Goal: Task Accomplishment & Management: Manage account settings

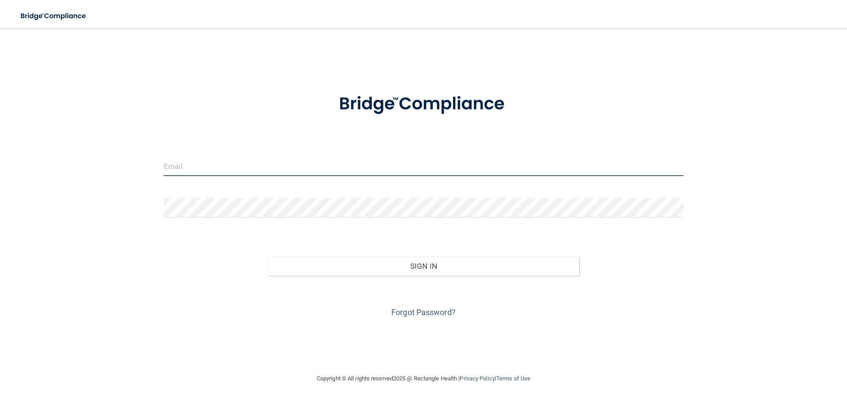
click at [190, 165] on input "email" at bounding box center [424, 166] width 520 height 20
type input "[EMAIL_ADDRESS][DOMAIN_NAME]"
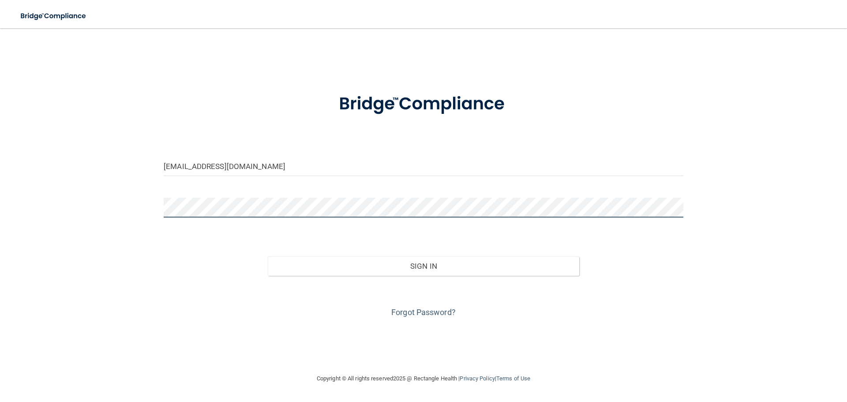
click at [268, 256] on button "Sign In" at bounding box center [424, 265] width 312 height 19
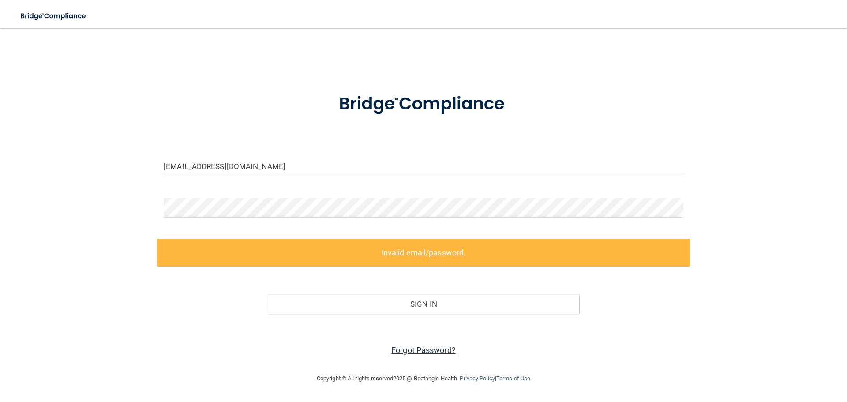
click at [408, 349] on link "Forgot Password?" at bounding box center [423, 350] width 64 height 9
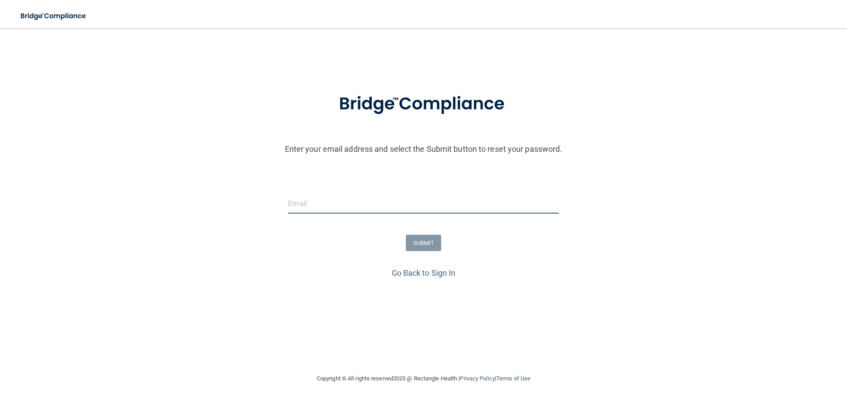
click at [322, 203] on input "email" at bounding box center [423, 204] width 270 height 20
type input "[EMAIL_ADDRESS][DOMAIN_NAME]"
click at [429, 243] on button "SUBMIT" at bounding box center [424, 243] width 36 height 16
